Goal: Transaction & Acquisition: Download file/media

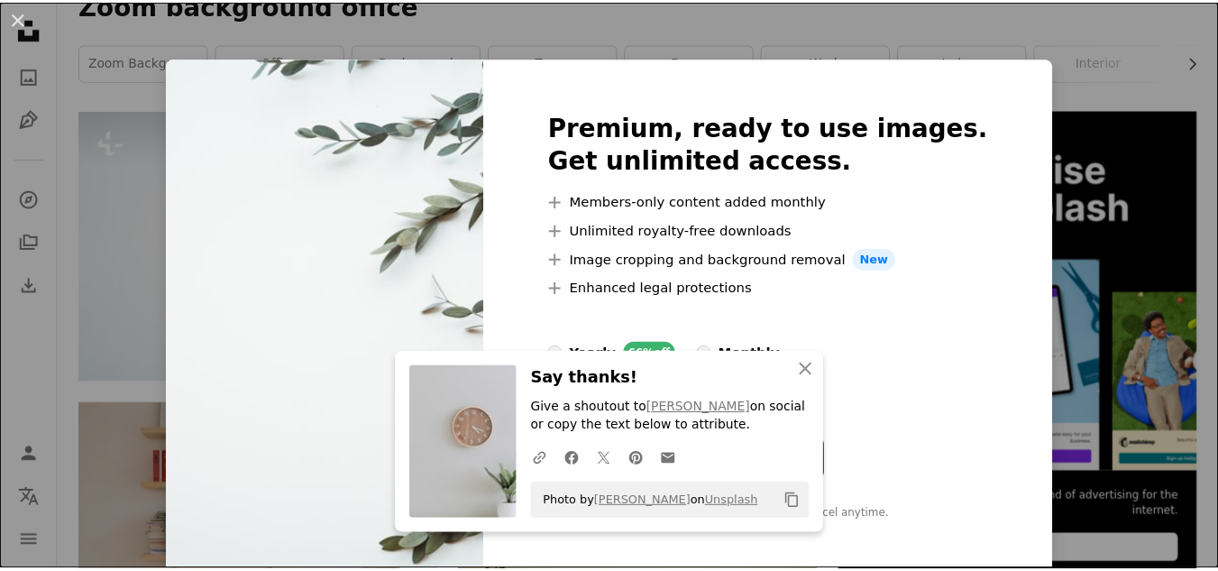
scroll to position [340, 0]
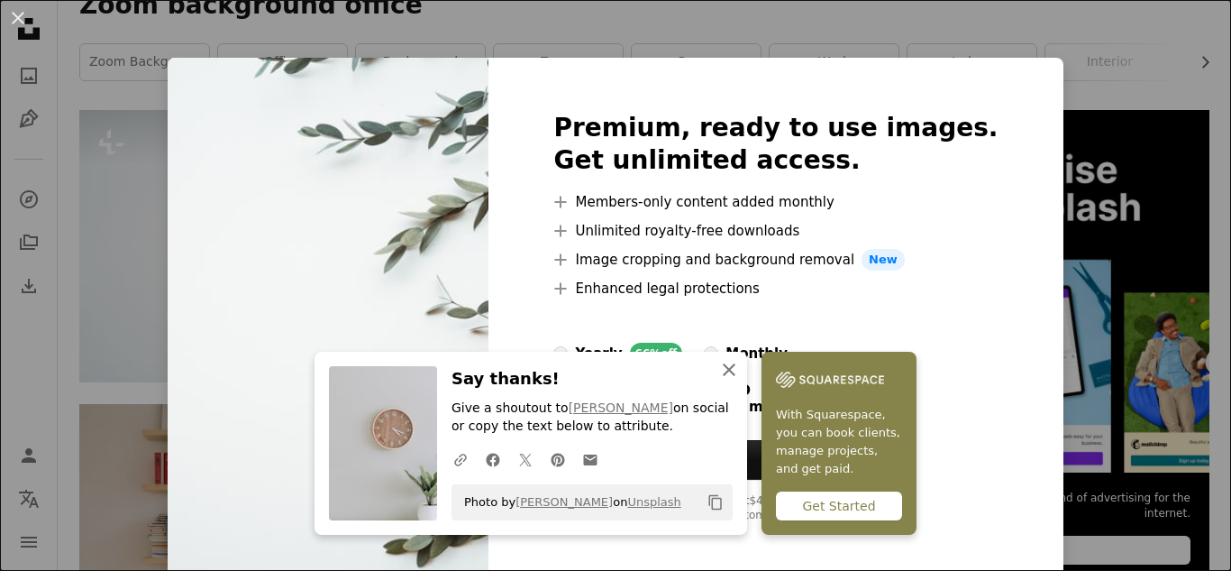
click at [720, 364] on icon "An X shape" at bounding box center [729, 370] width 22 height 22
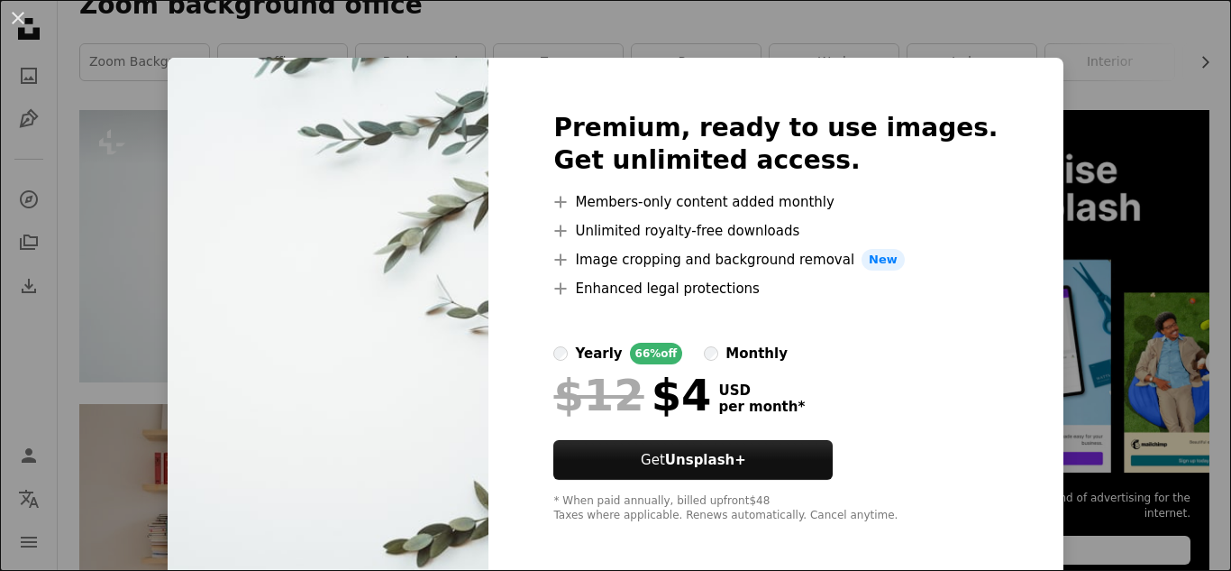
click at [114, 184] on div "An X shape Premium, ready to use images. Get unlimited access. A plus sign Memb…" at bounding box center [615, 285] width 1231 height 571
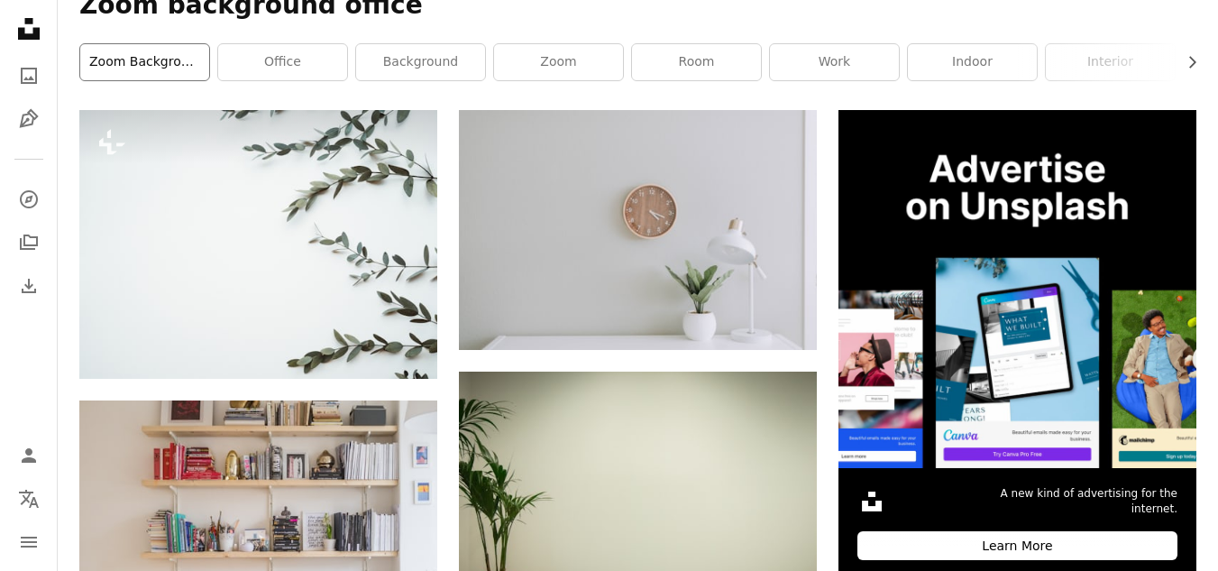
click at [185, 63] on link "zoom background" at bounding box center [144, 62] width 129 height 36
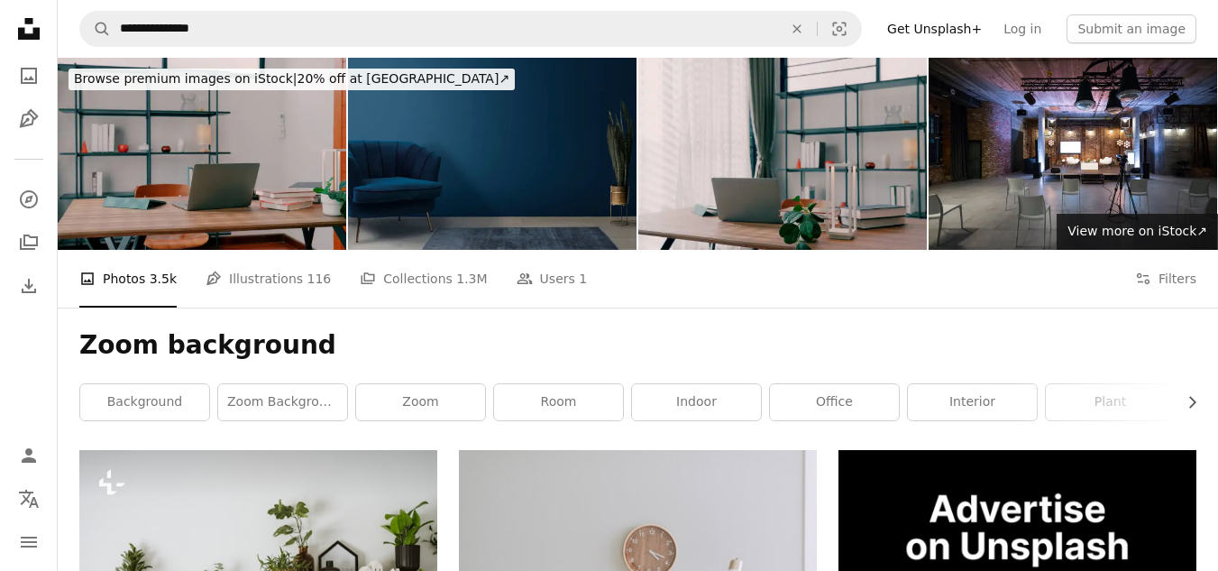
click at [567, 112] on img at bounding box center [492, 154] width 288 height 192
click at [167, 398] on link "background" at bounding box center [144, 402] width 129 height 36
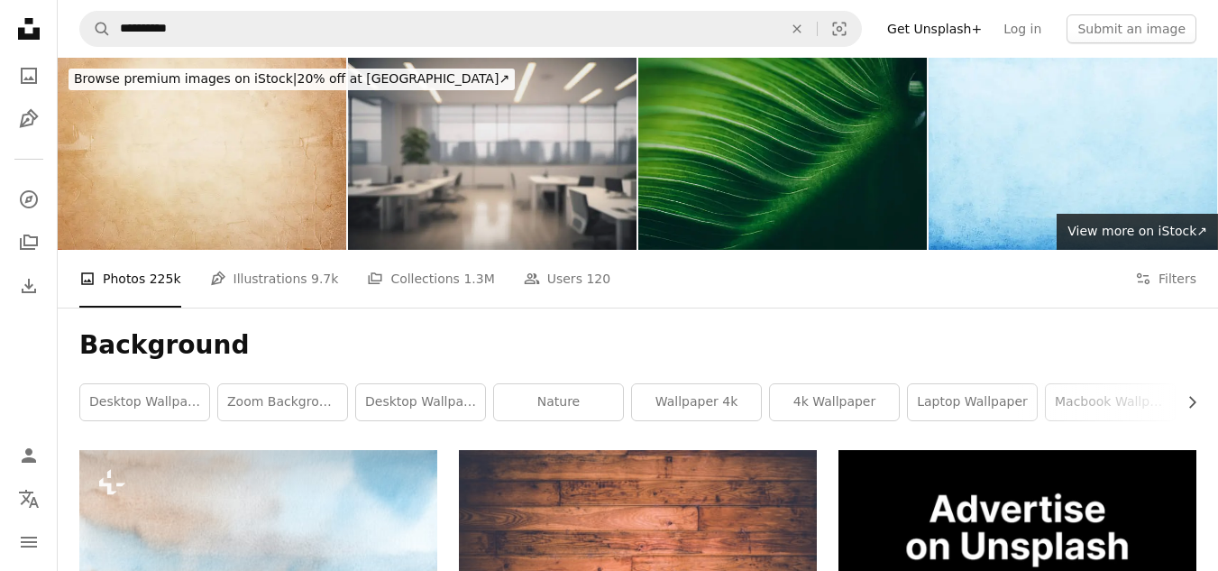
click at [534, 188] on img at bounding box center [492, 154] width 288 height 192
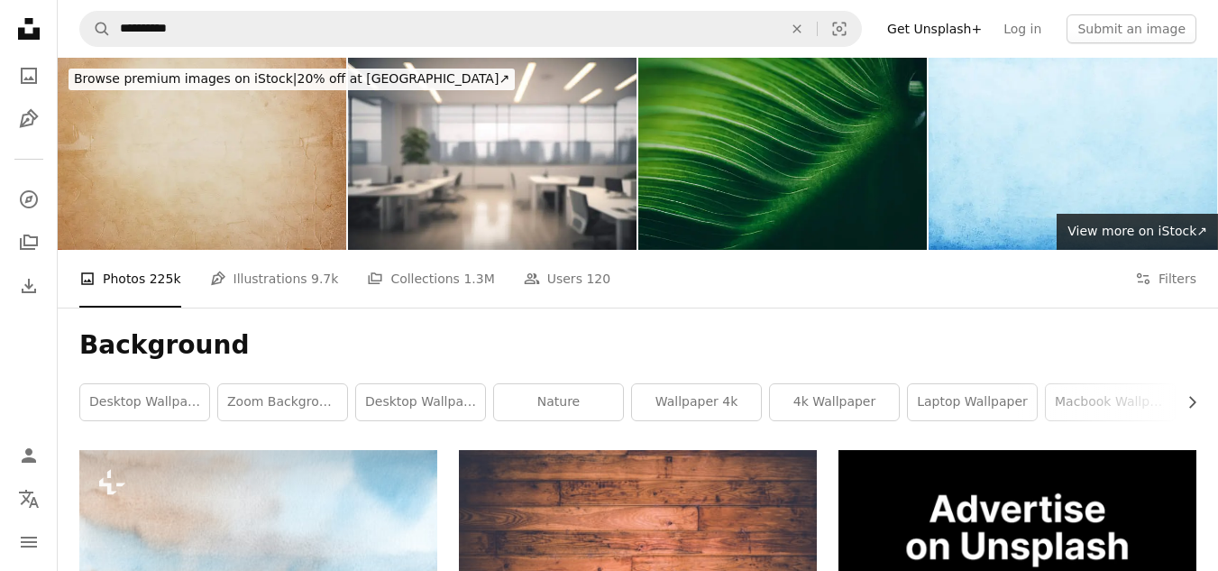
click at [292, 109] on img at bounding box center [202, 154] width 288 height 192
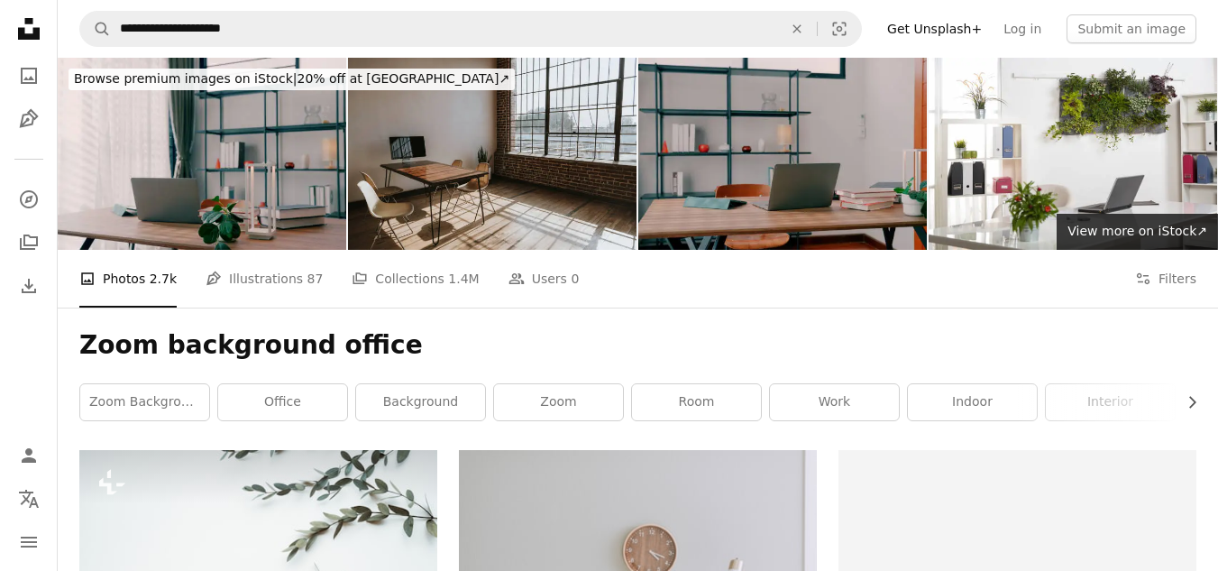
scroll to position [340, 0]
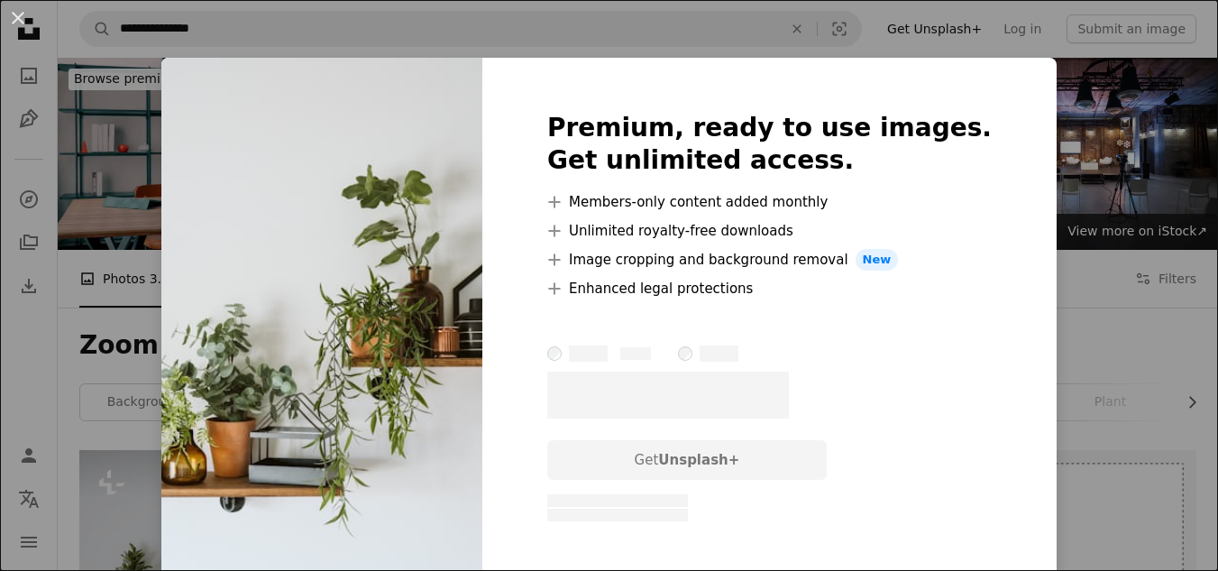
scroll to position [492, 0]
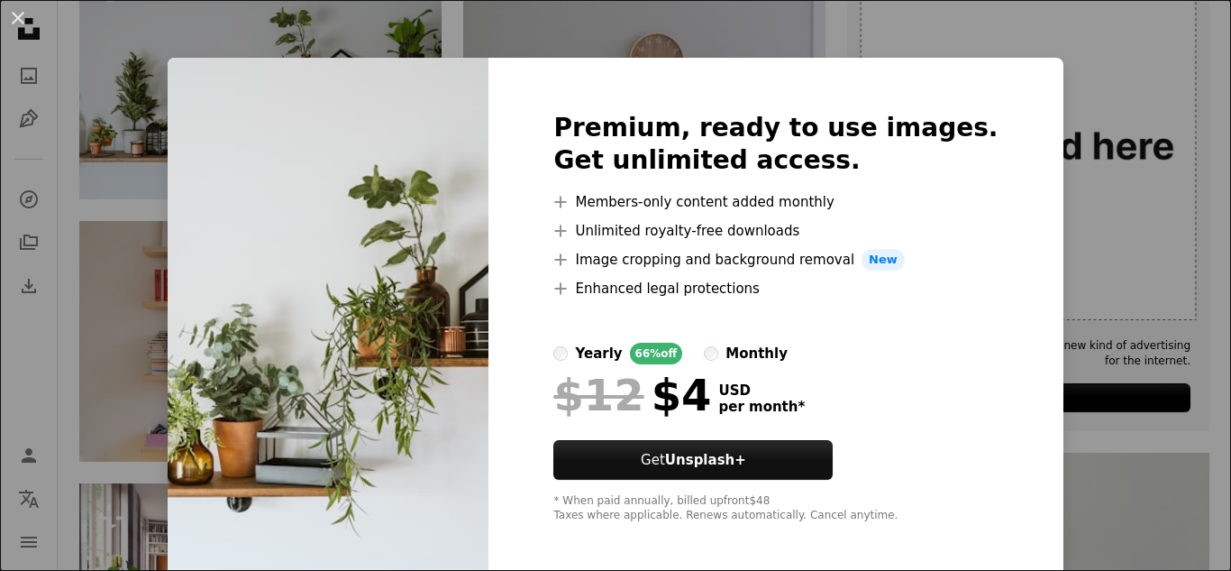
click at [659, 51] on div "An X shape Premium, ready to use images. Get unlimited access. A plus sign Memb…" at bounding box center [615, 285] width 1231 height 571
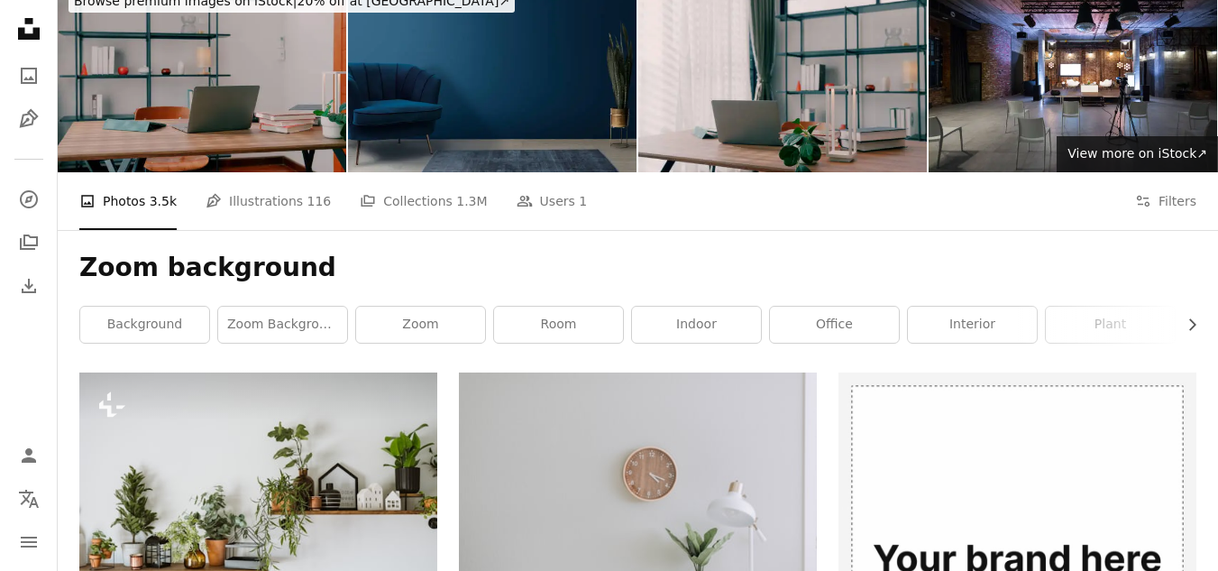
scroll to position [0, 0]
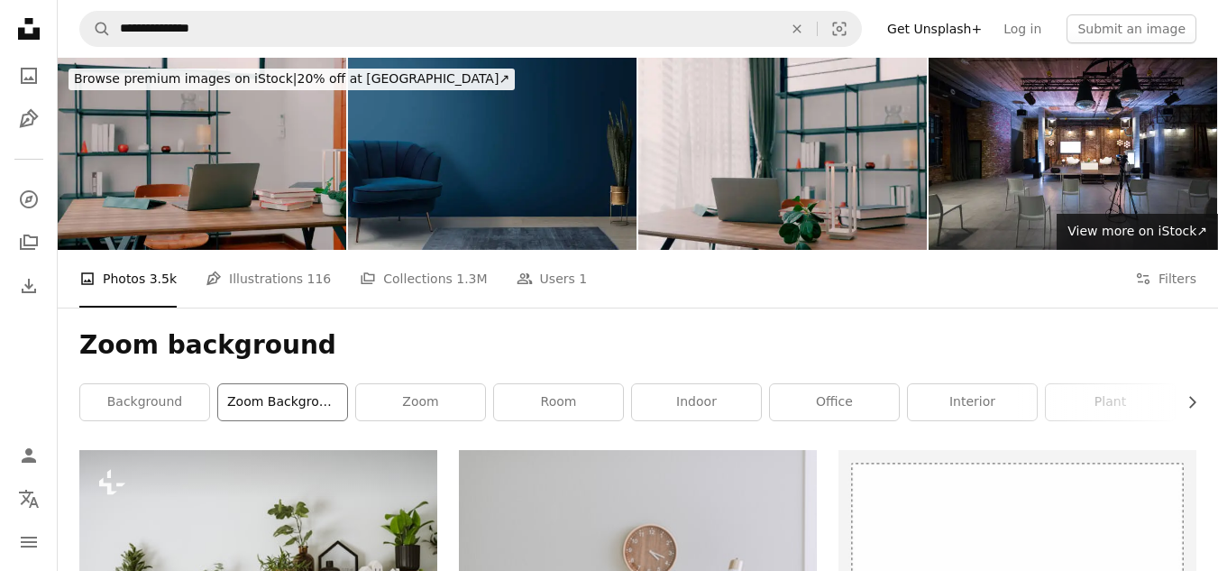
click at [289, 394] on link "zoom background office" at bounding box center [282, 402] width 129 height 36
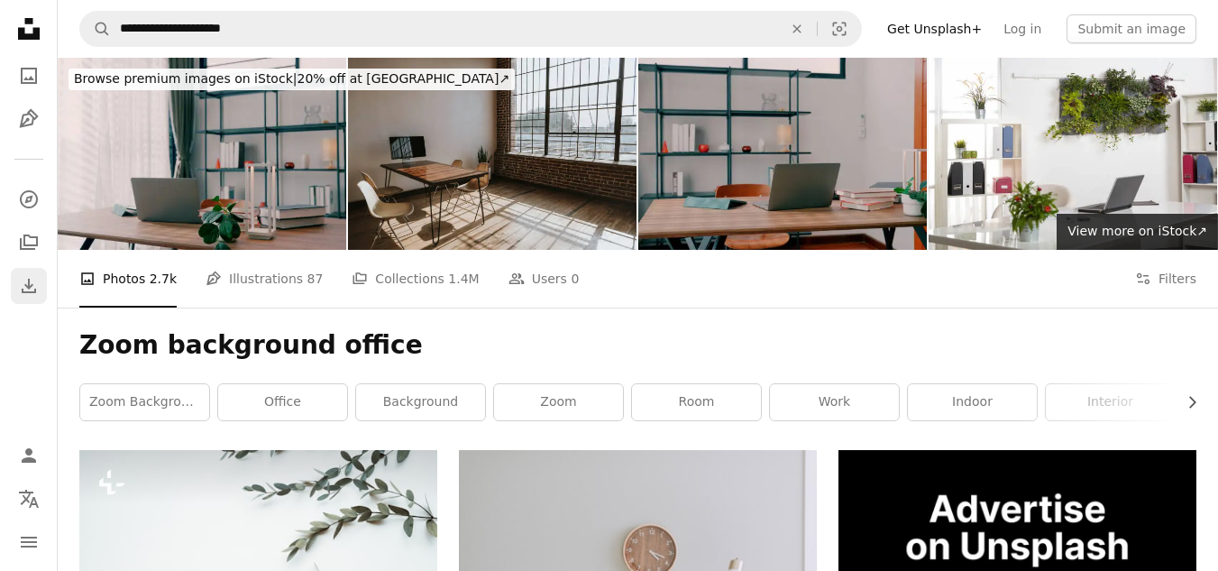
click at [24, 280] on icon "Download" at bounding box center [29, 286] width 22 height 22
